Goal: Navigation & Orientation: Find specific page/section

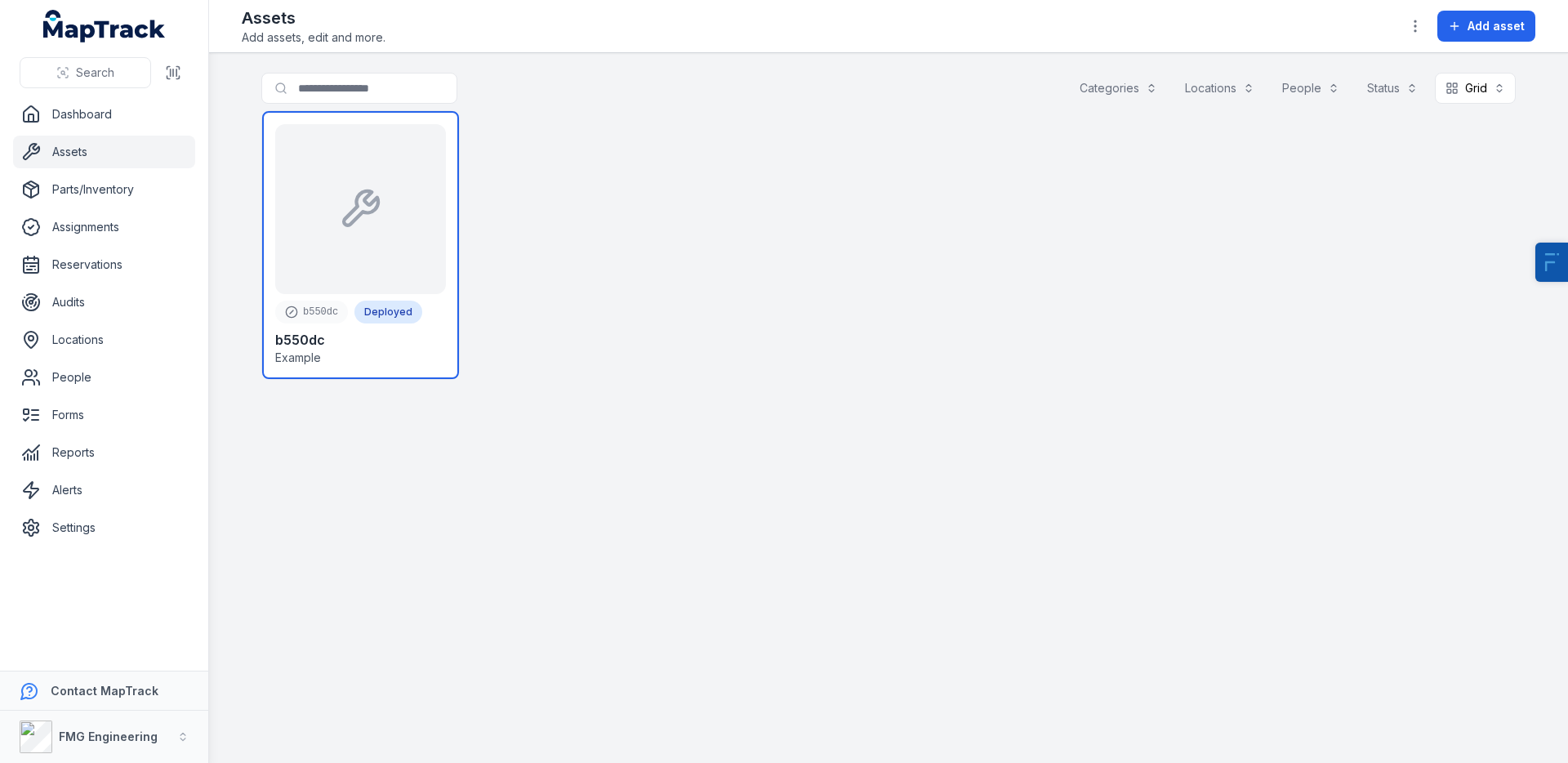
click at [363, 221] on link at bounding box center [360, 244] width 197 height 268
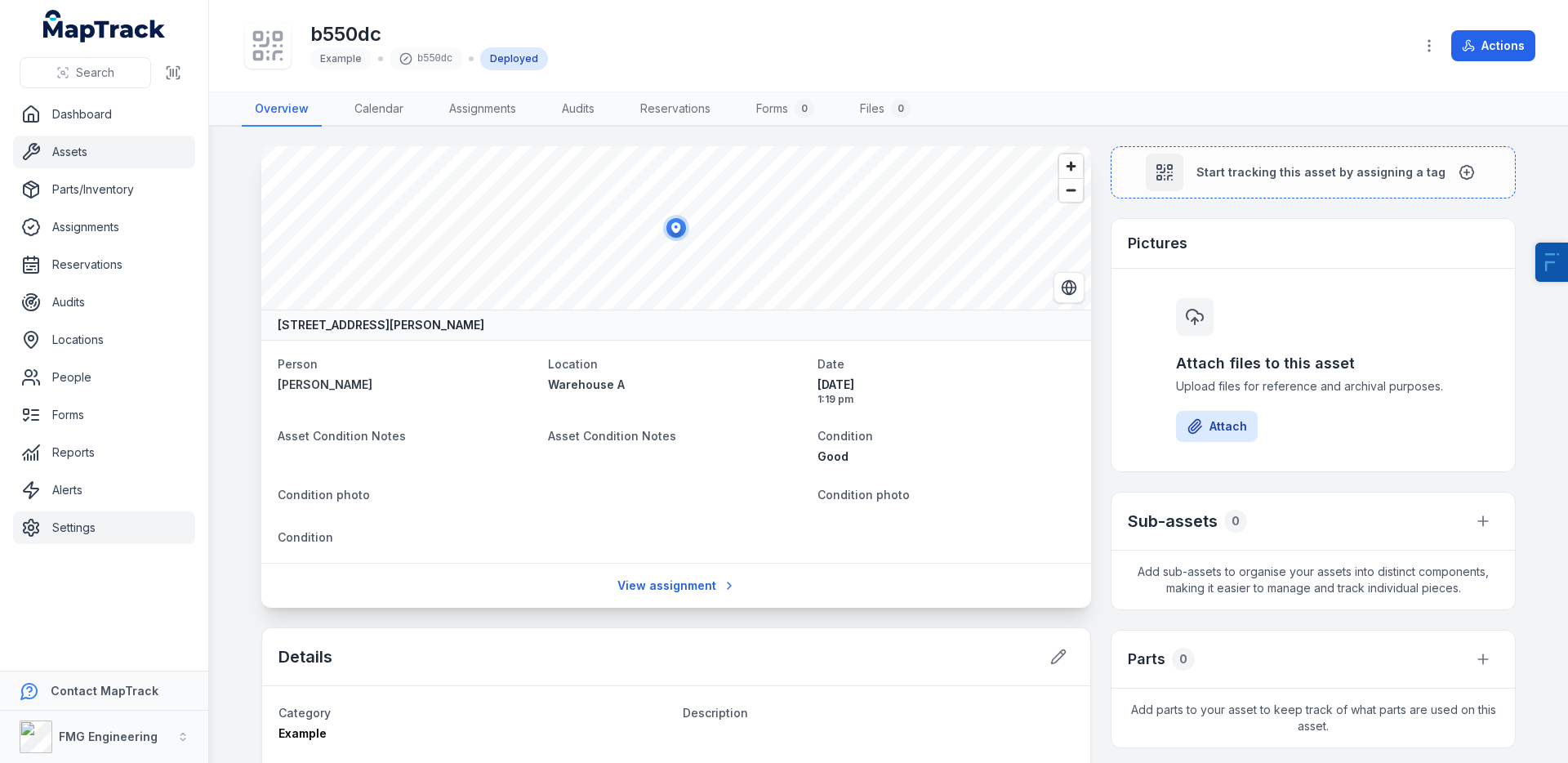
click at [115, 527] on link "Settings" at bounding box center [104, 527] width 182 height 33
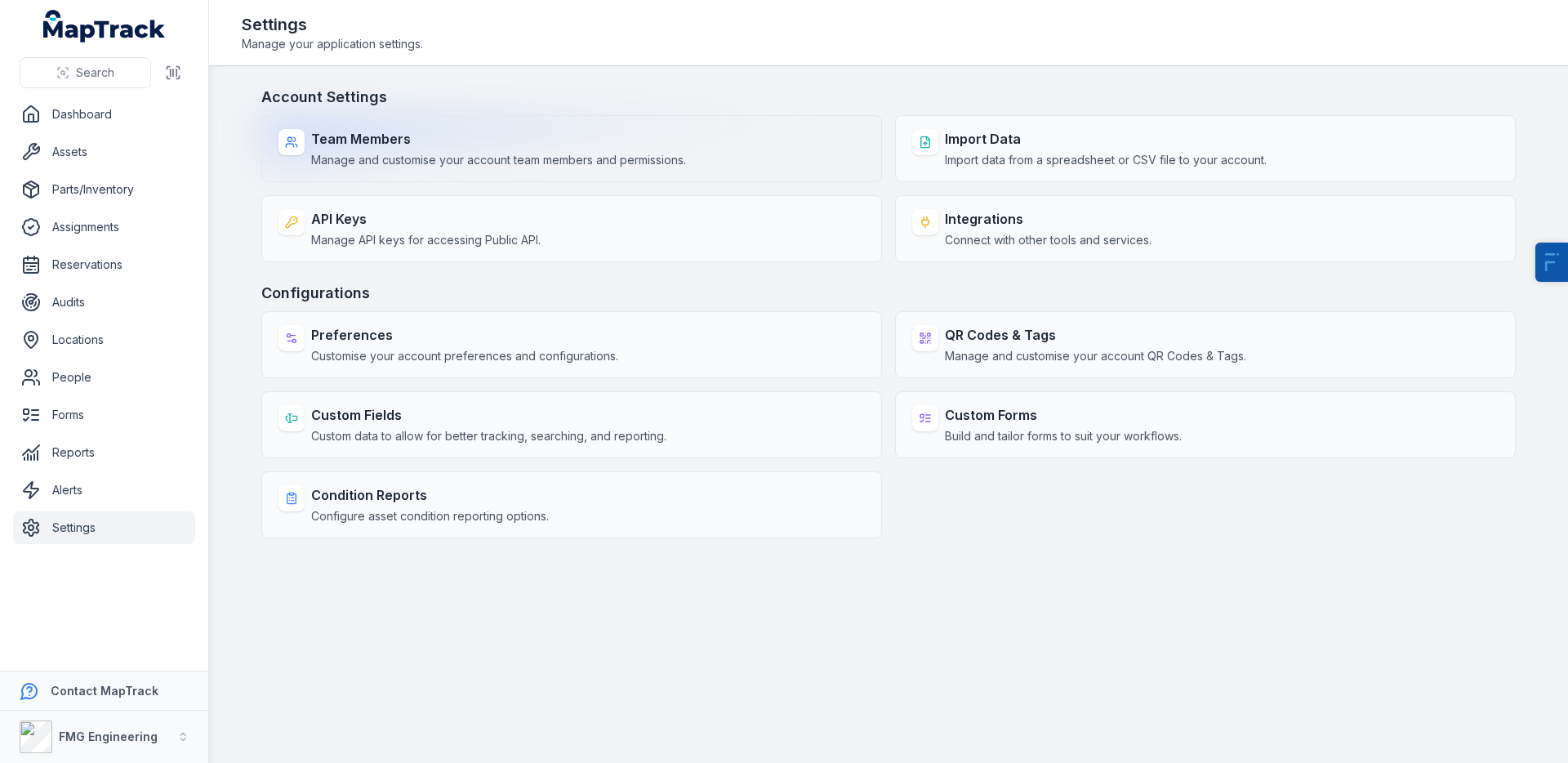
click at [380, 160] on span "Manage and customise your account team members and permissions." at bounding box center [499, 160] width 375 height 17
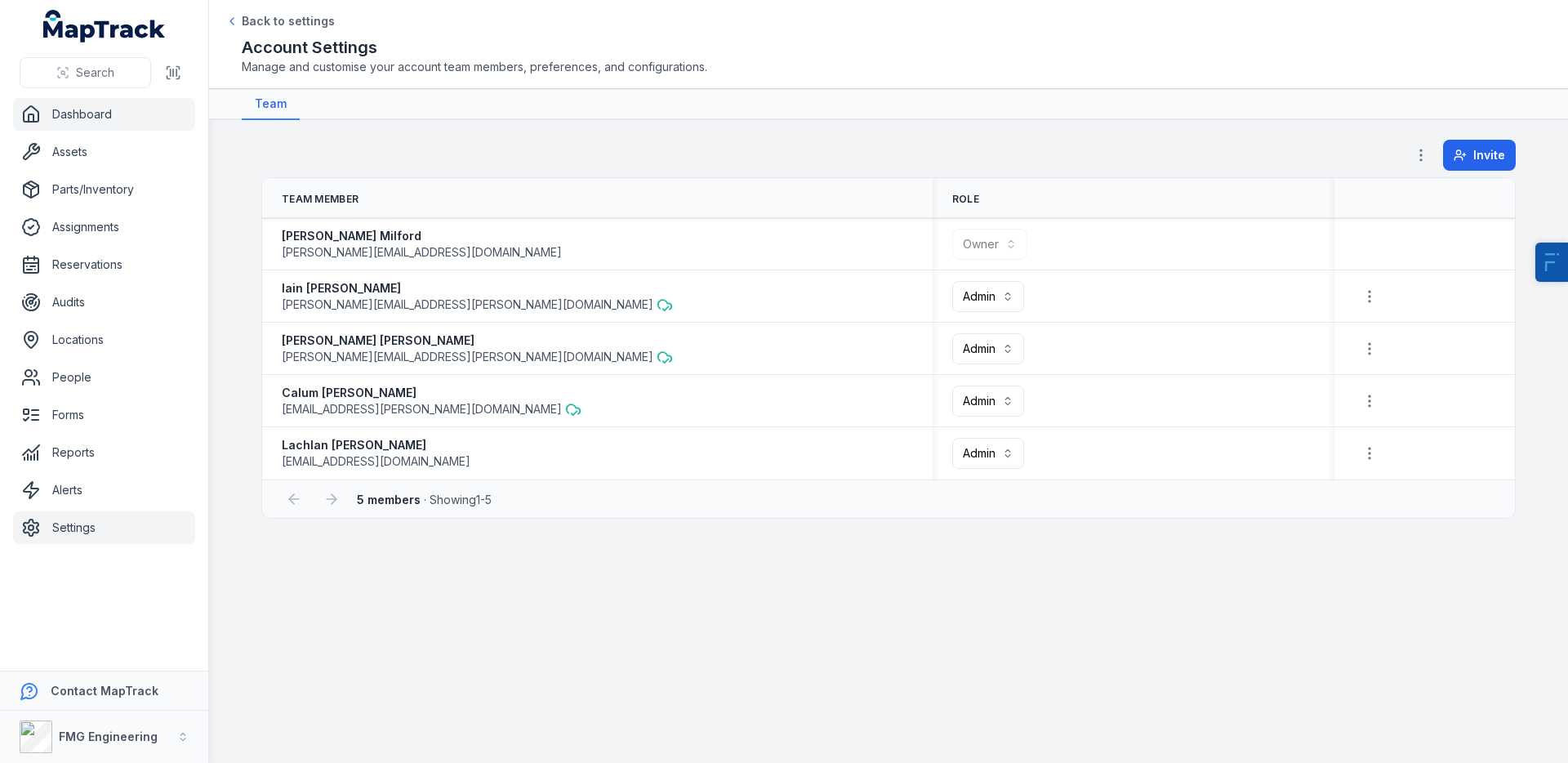
click at [74, 104] on link "Dashboard" at bounding box center [104, 114] width 182 height 33
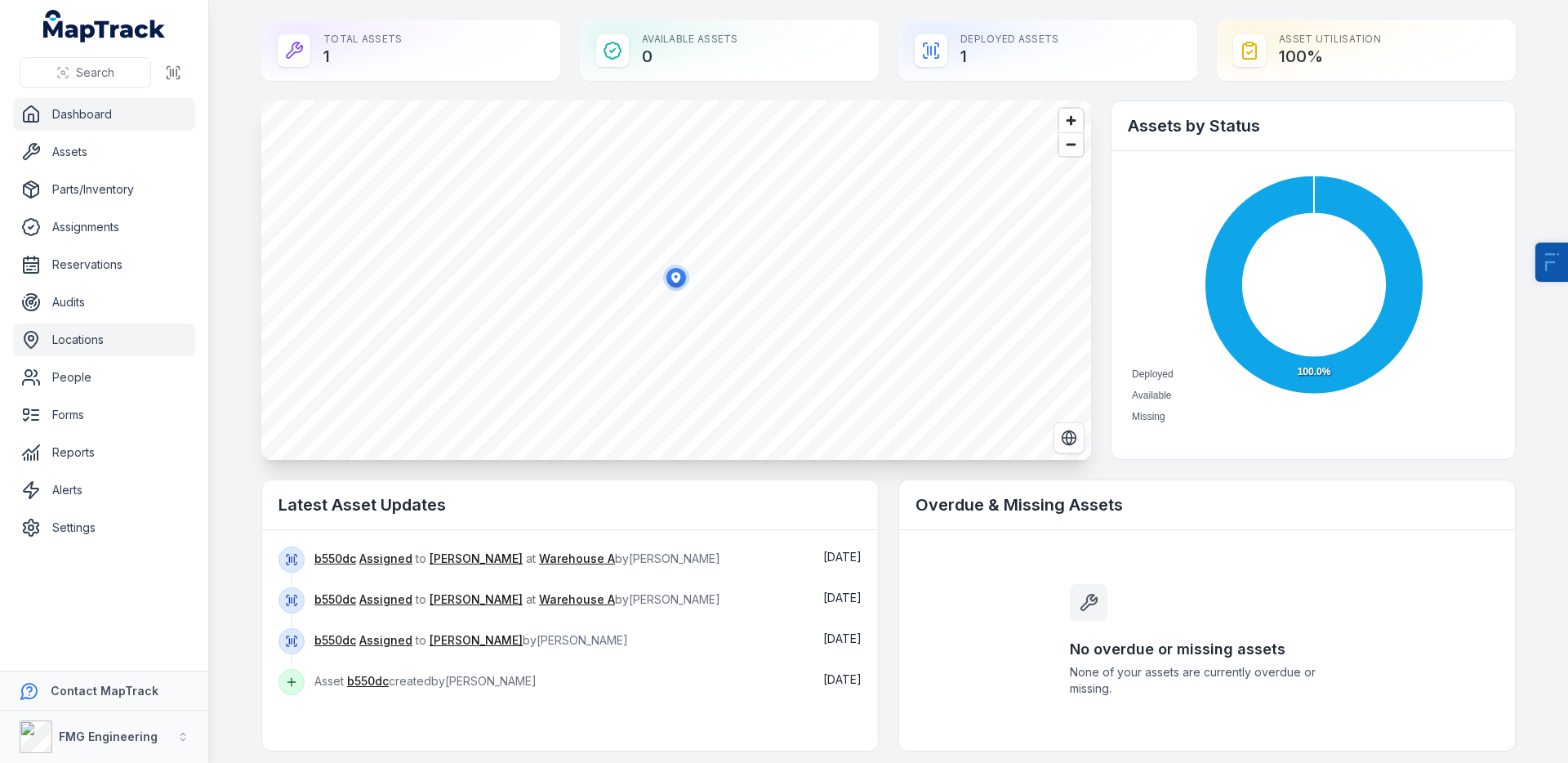
click at [72, 337] on link "Locations" at bounding box center [104, 340] width 182 height 33
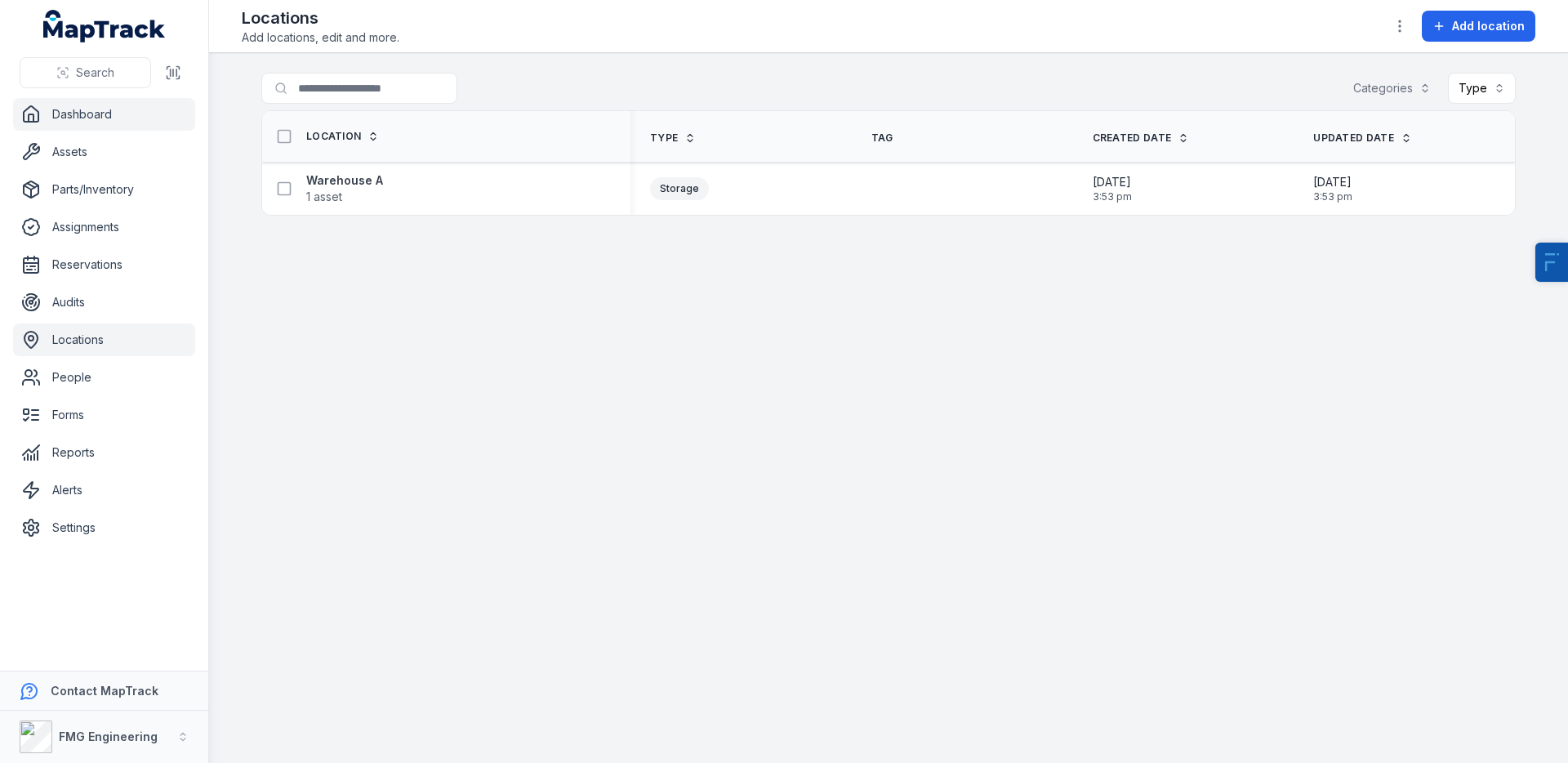
click at [134, 120] on link "Dashboard" at bounding box center [104, 114] width 182 height 33
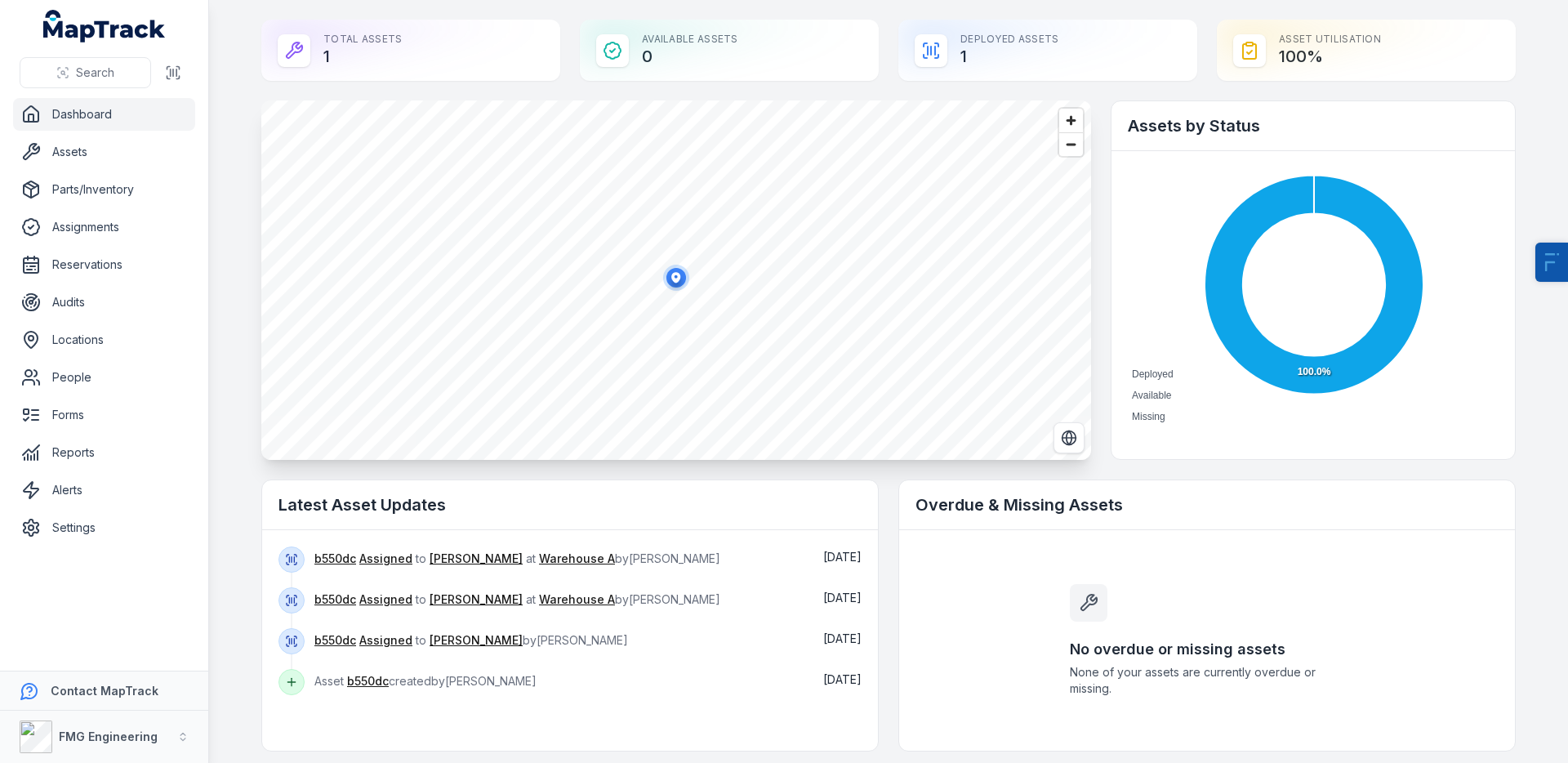
click at [1540, 19] on main "Total Assets 1 Available Assets 0 Deployed Assets 1 Asset utilisation 100 % Ass…" at bounding box center [888, 382] width 1359 height 763
